Goal: Task Accomplishment & Management: Use online tool/utility

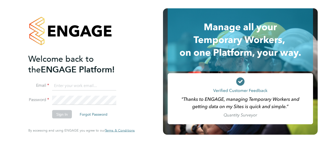
type input "[PERSON_NAME][EMAIL_ADDRESS][PERSON_NAME][DOMAIN_NAME]"
click at [59, 113] on button "Sign In" at bounding box center [62, 114] width 20 height 8
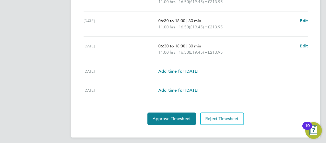
scroll to position [211, 0]
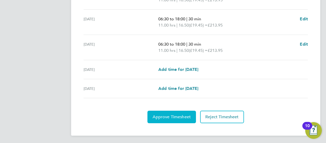
click at [172, 116] on span "Approve Timesheet" at bounding box center [172, 116] width 38 height 5
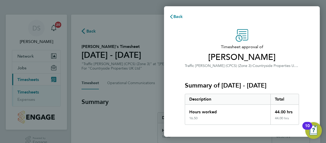
scroll to position [105, 0]
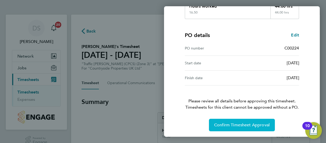
click at [241, 122] on span "Confirm Timesheet Approval" at bounding box center [242, 124] width 56 height 5
